Goal: Complete application form

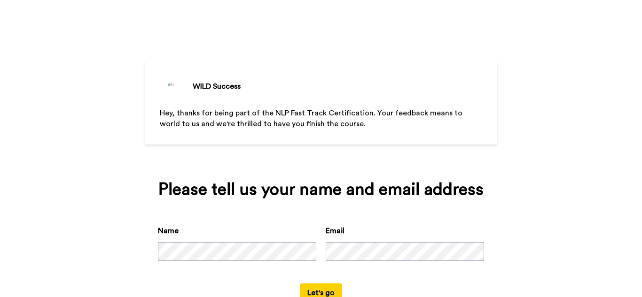
scroll to position [31, 0]
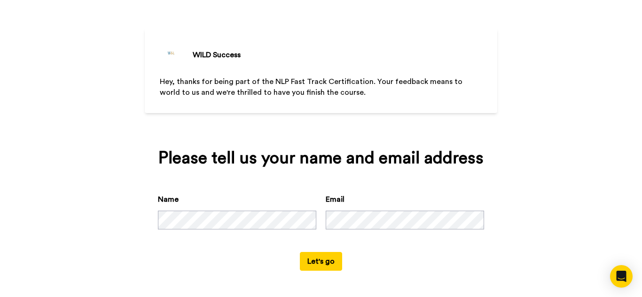
click at [320, 261] on button "Let's go" at bounding box center [321, 261] width 42 height 19
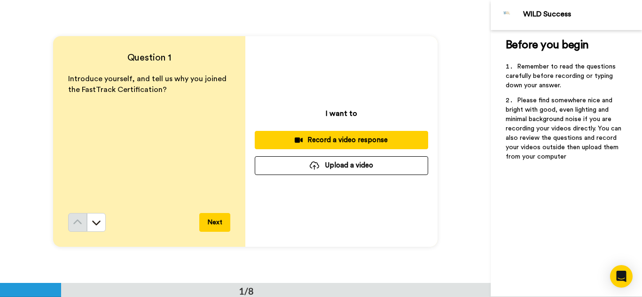
click at [338, 161] on button "Upload a video" at bounding box center [341, 165] width 173 height 18
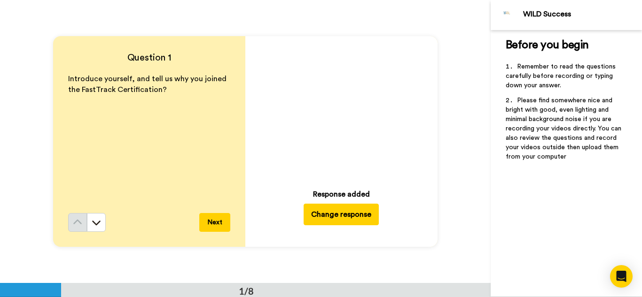
click at [335, 109] on icon "Play/Pause" at bounding box center [341, 109] width 25 height 45
click at [214, 222] on button "Next" at bounding box center [214, 222] width 31 height 19
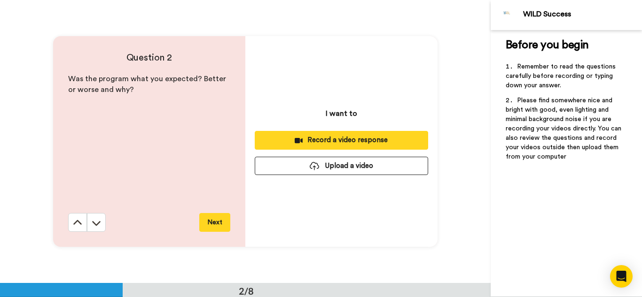
scroll to position [283, 0]
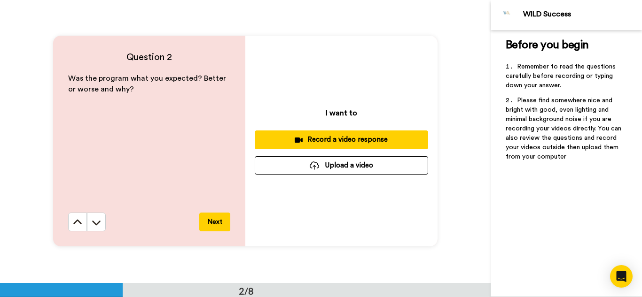
click at [343, 140] on div "Record a video response" at bounding box center [341, 140] width 158 height 10
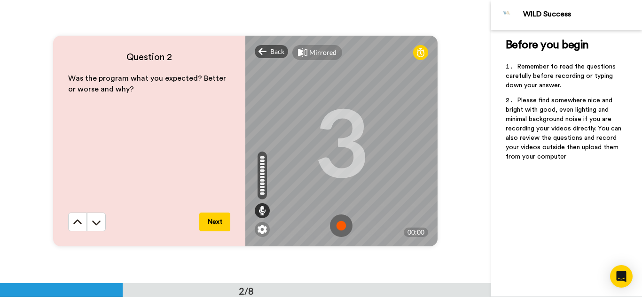
click at [338, 224] on img at bounding box center [341, 226] width 23 height 23
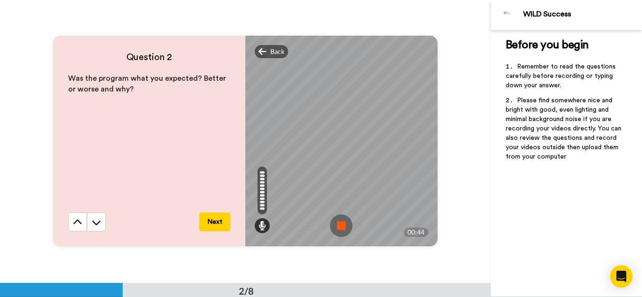
click at [339, 229] on img at bounding box center [341, 226] width 23 height 23
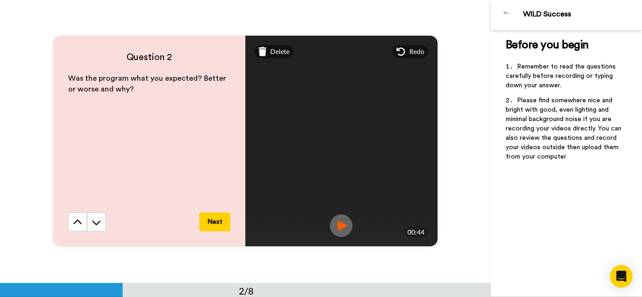
click at [337, 224] on img at bounding box center [341, 226] width 23 height 23
click at [212, 221] on button "Next" at bounding box center [214, 222] width 31 height 19
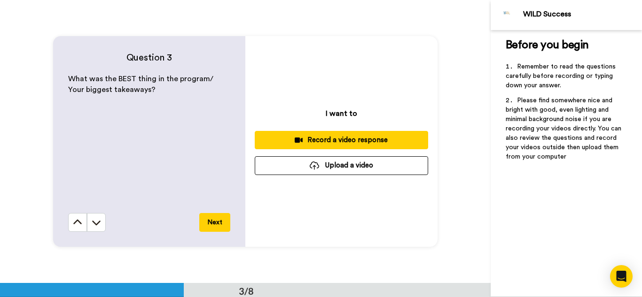
scroll to position [567, 0]
click at [281, 137] on div "Record a video response" at bounding box center [341, 140] width 158 height 10
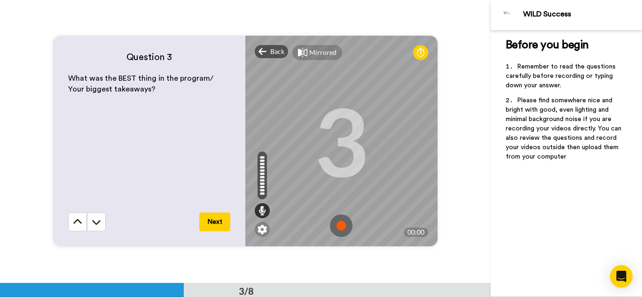
click at [338, 223] on img at bounding box center [341, 226] width 23 height 23
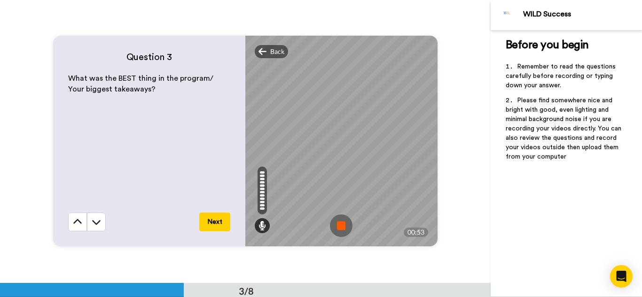
click at [340, 225] on img at bounding box center [341, 226] width 23 height 23
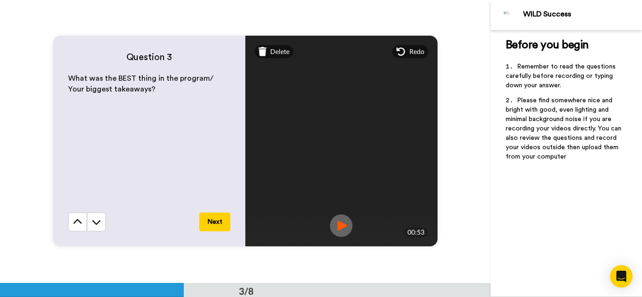
click at [211, 218] on button "Next" at bounding box center [214, 222] width 31 height 19
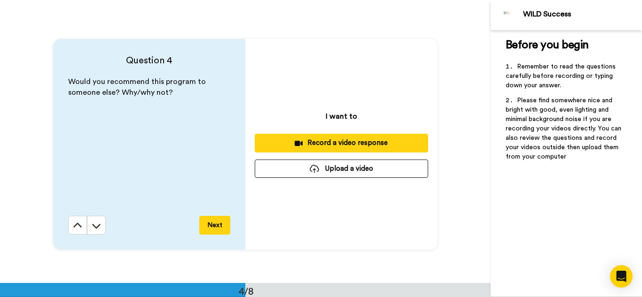
scroll to position [849, 0]
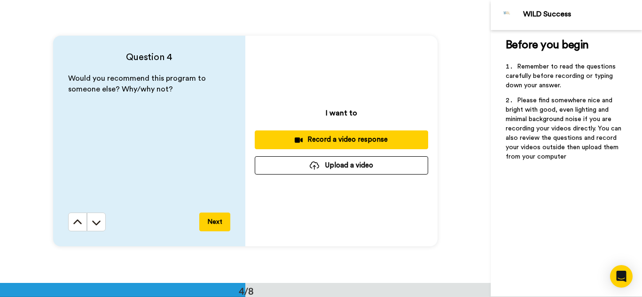
click at [322, 140] on div "Record a video response" at bounding box center [341, 140] width 158 height 10
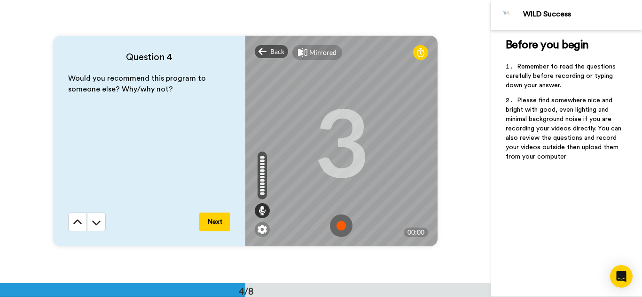
click at [340, 224] on img at bounding box center [341, 226] width 23 height 23
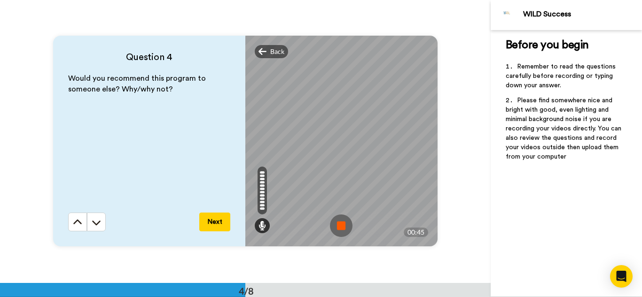
click at [339, 224] on img at bounding box center [341, 226] width 23 height 23
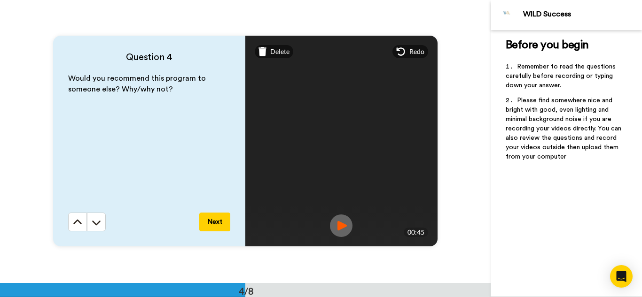
click at [210, 221] on button "Next" at bounding box center [214, 222] width 31 height 19
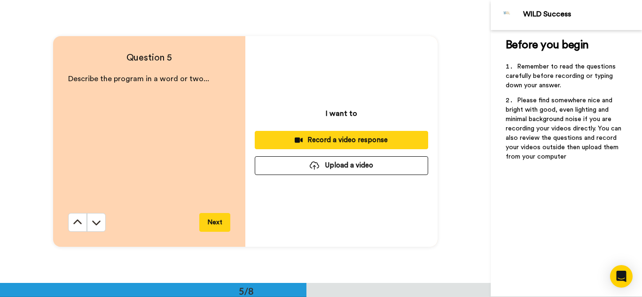
scroll to position [1133, 0]
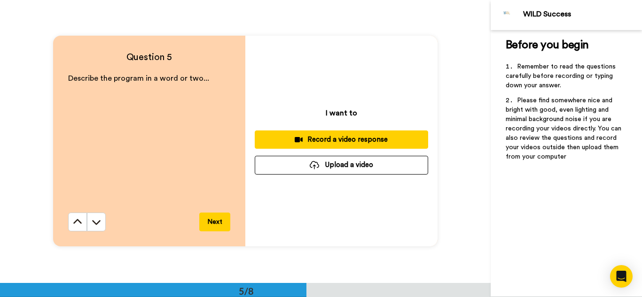
click at [337, 138] on div "Record a video response" at bounding box center [341, 140] width 158 height 10
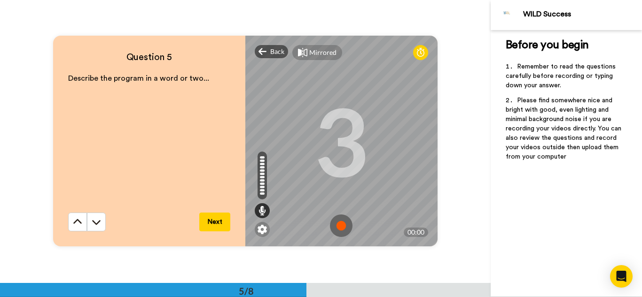
click at [338, 225] on img at bounding box center [341, 226] width 23 height 23
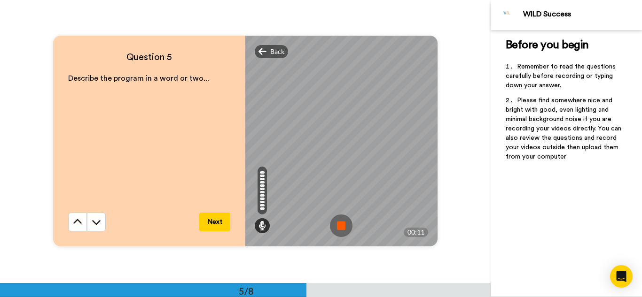
click at [338, 220] on img at bounding box center [341, 226] width 23 height 23
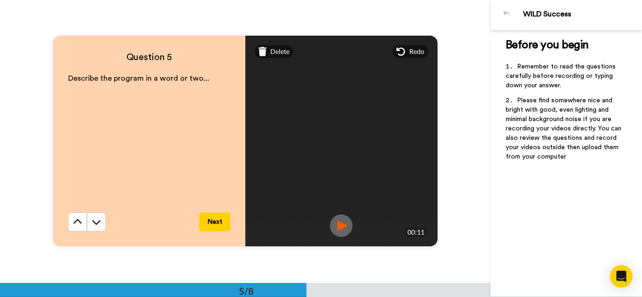
click at [212, 221] on button "Next" at bounding box center [214, 222] width 31 height 19
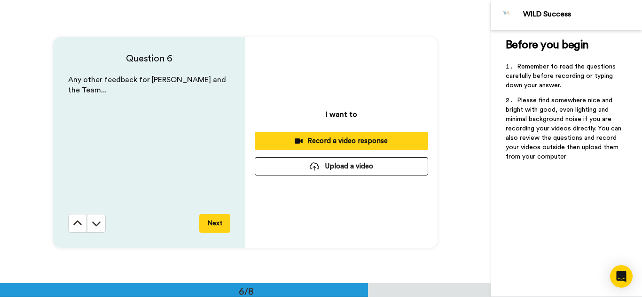
scroll to position [1416, 0]
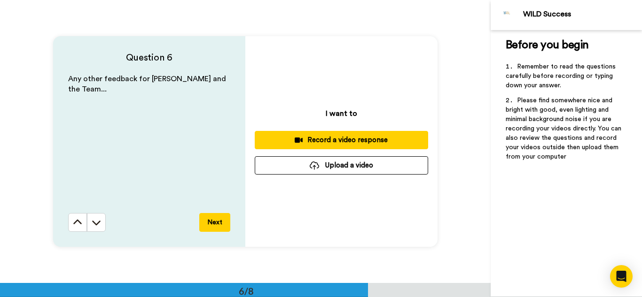
click at [213, 221] on button "Next" at bounding box center [214, 222] width 31 height 19
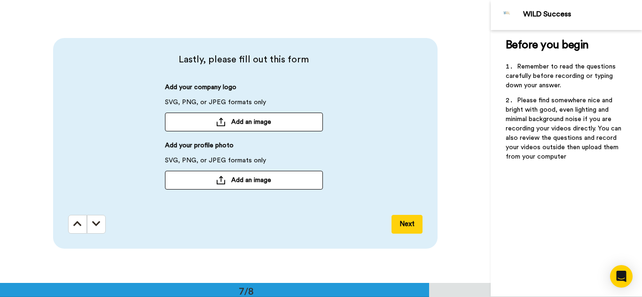
scroll to position [1699, 0]
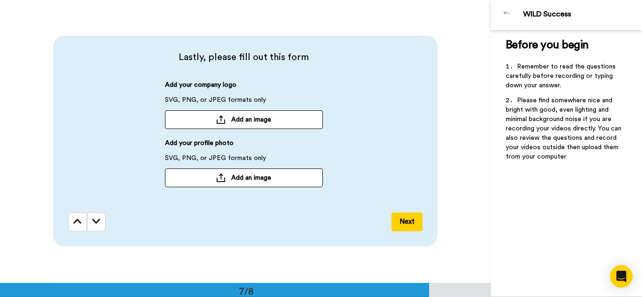
click at [256, 119] on span "Add an image" at bounding box center [251, 119] width 40 height 9
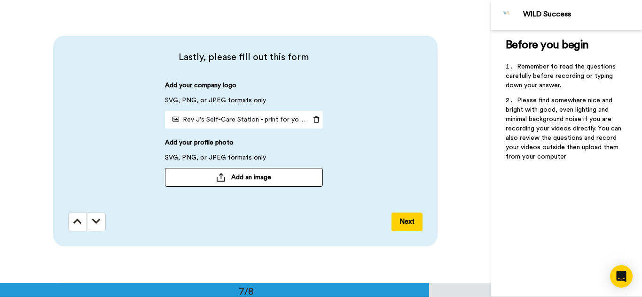
click at [253, 179] on span "Add an image" at bounding box center [251, 177] width 40 height 9
click at [193, 120] on span "Rev J's Self-Care Station - print for youtube- Purple w Rev J pic.png" at bounding box center [278, 120] width 219 height 7
click at [407, 221] on button "Next" at bounding box center [406, 222] width 31 height 19
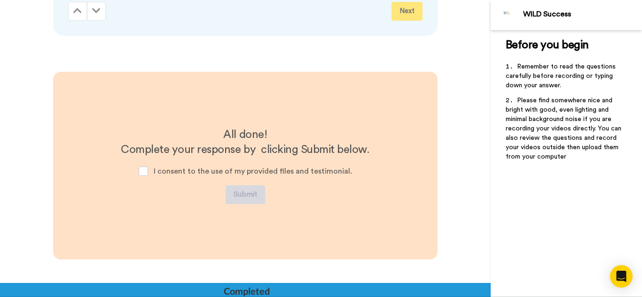
scroll to position [1934, 0]
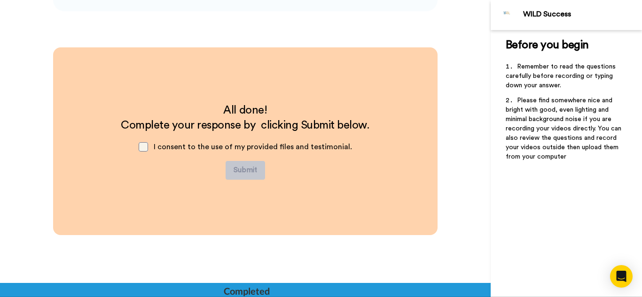
click at [148, 150] on span at bounding box center [143, 146] width 9 height 9
click at [247, 168] on button "Submit" at bounding box center [245, 170] width 39 height 19
